Goal: Navigation & Orientation: Find specific page/section

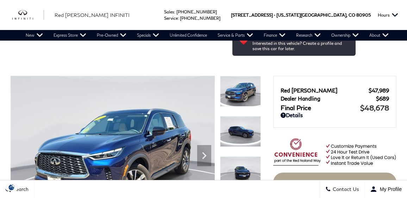
scroll to position [58, 0]
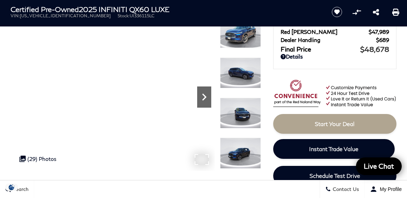
click at [206, 96] on icon "Next" at bounding box center [204, 96] width 4 height 7
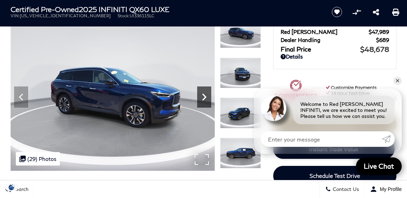
click at [206, 97] on icon "Next" at bounding box center [204, 97] width 14 height 14
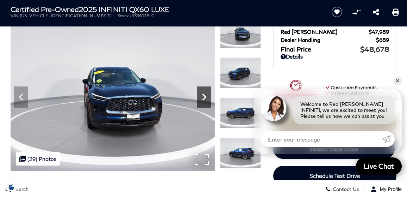
click at [206, 97] on icon "Next" at bounding box center [204, 97] width 14 height 14
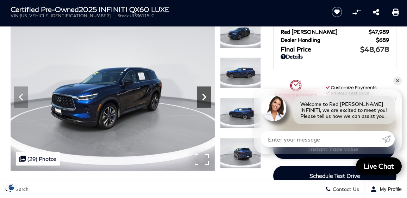
click at [206, 97] on icon "Next" at bounding box center [204, 97] width 14 height 14
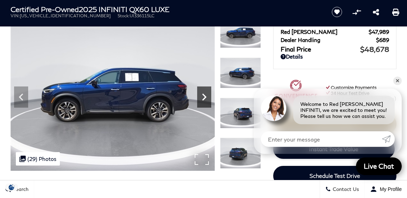
click at [206, 98] on icon "Next" at bounding box center [204, 97] width 14 height 14
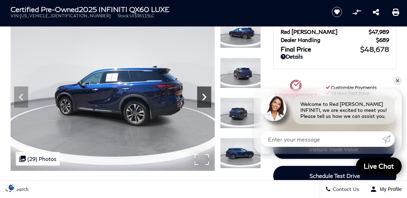
click at [206, 98] on icon "Next" at bounding box center [204, 97] width 14 height 14
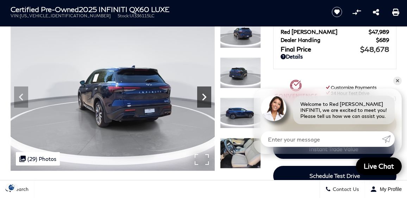
click at [206, 98] on icon "Next" at bounding box center [204, 97] width 14 height 14
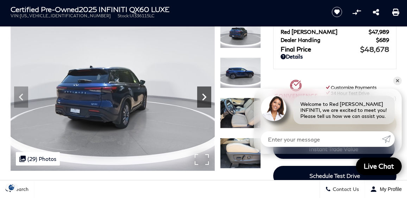
click at [206, 98] on icon "Next" at bounding box center [204, 97] width 14 height 14
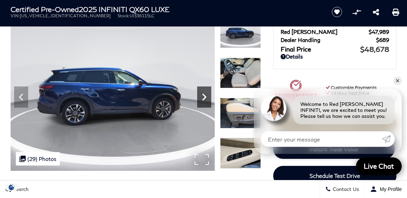
click at [206, 98] on icon "Next" at bounding box center [204, 97] width 14 height 14
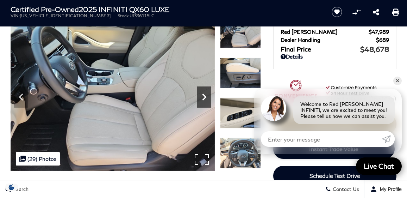
click at [205, 97] on icon "Next" at bounding box center [204, 96] width 4 height 7
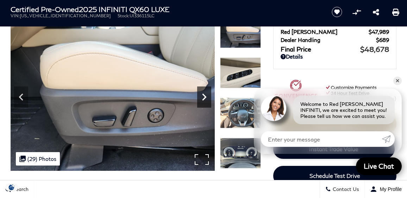
click at [205, 97] on icon "Next" at bounding box center [204, 96] width 4 height 7
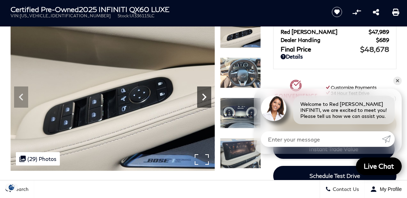
click at [205, 97] on icon "Next" at bounding box center [204, 96] width 4 height 7
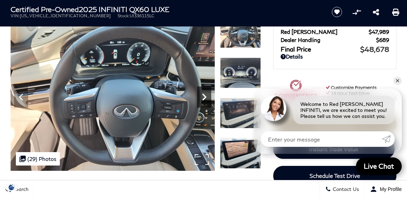
click at [205, 97] on icon "Next" at bounding box center [204, 96] width 4 height 7
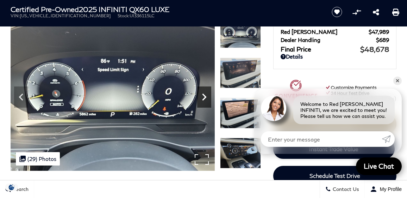
click at [205, 97] on icon "Next" at bounding box center [204, 96] width 4 height 7
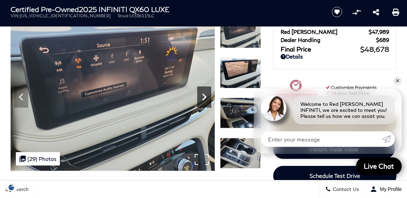
click at [205, 97] on icon "Next" at bounding box center [204, 96] width 4 height 7
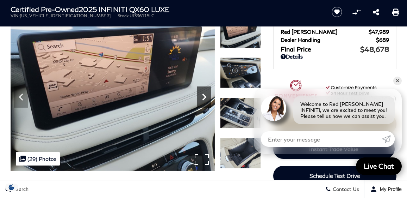
click at [205, 97] on icon "Next" at bounding box center [204, 96] width 4 height 7
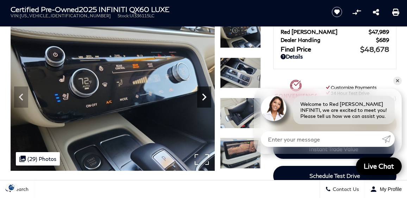
click at [205, 97] on icon "Next" at bounding box center [204, 96] width 4 height 7
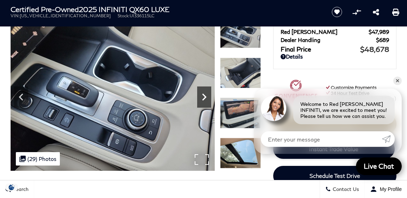
click at [205, 97] on icon "Next" at bounding box center [204, 96] width 4 height 7
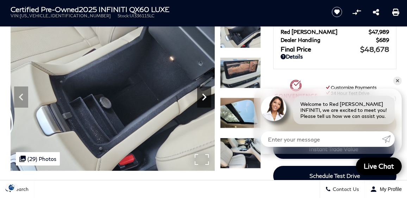
click at [205, 97] on icon "Next" at bounding box center [204, 96] width 4 height 7
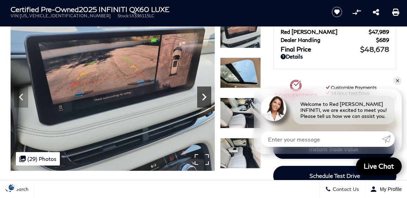
click at [204, 100] on icon "Next" at bounding box center [204, 97] width 14 height 14
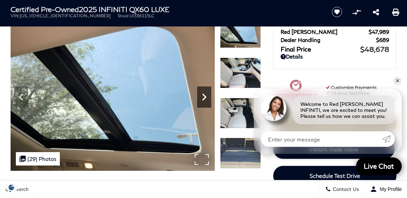
click at [204, 100] on icon "Next" at bounding box center [204, 97] width 14 height 14
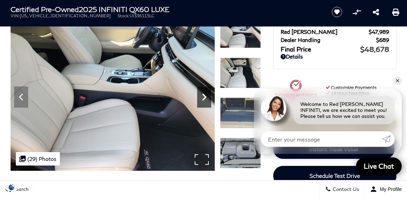
click at [204, 100] on icon "Next" at bounding box center [204, 97] width 14 height 14
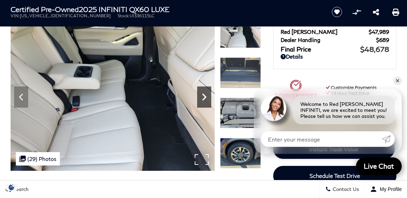
click at [204, 100] on icon "Next" at bounding box center [204, 97] width 14 height 14
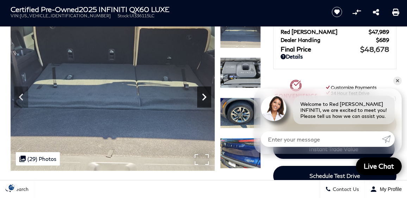
click at [204, 100] on icon "Next" at bounding box center [204, 97] width 14 height 14
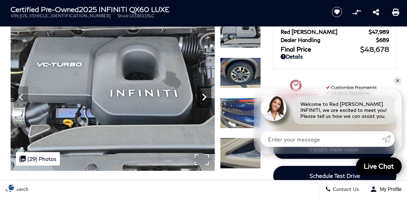
click at [206, 96] on icon "Next" at bounding box center [204, 96] width 4 height 7
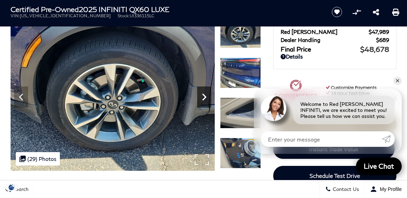
click at [205, 96] on icon "Next" at bounding box center [204, 96] width 4 height 7
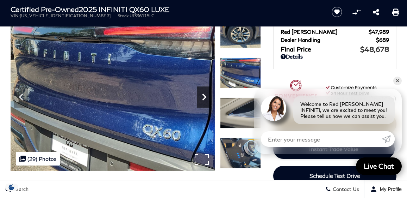
click at [205, 96] on icon "Next" at bounding box center [204, 96] width 4 height 7
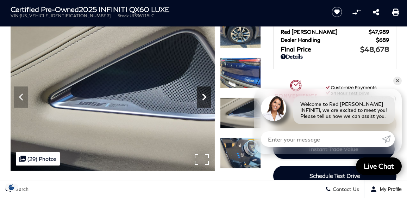
click at [205, 96] on icon "Next" at bounding box center [204, 96] width 4 height 7
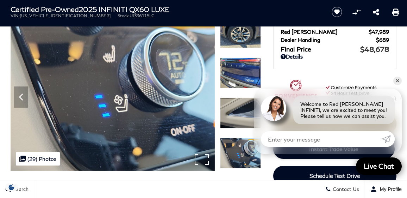
click at [205, 96] on img at bounding box center [113, 93] width 204 height 153
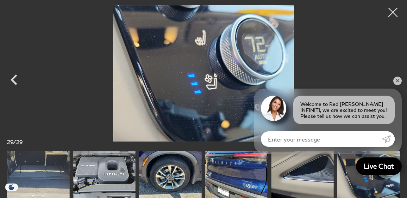
click at [395, 12] on div at bounding box center [393, 12] width 19 height 19
